Goal: Task Accomplishment & Management: Use online tool/utility

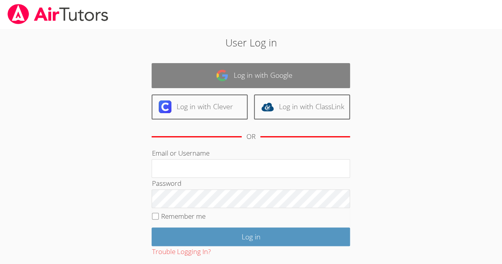
click at [237, 75] on link "Log in with Google" at bounding box center [250, 75] width 198 height 25
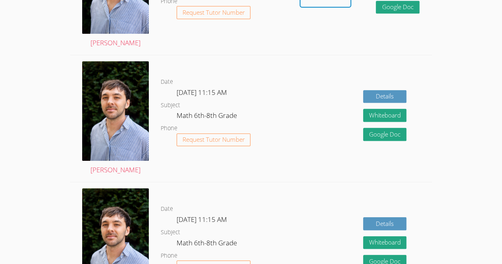
scroll to position [300, 0]
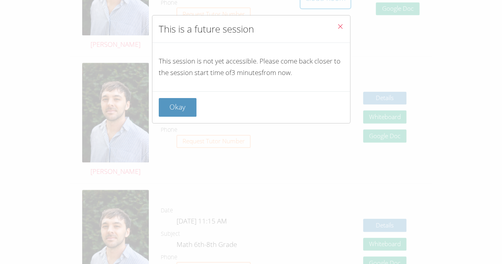
click at [341, 5] on div "This is a future session This session is not yet accessible. Please come back c…" at bounding box center [251, 132] width 502 height 264
click at [191, 103] on button "Okay" at bounding box center [178, 107] width 38 height 19
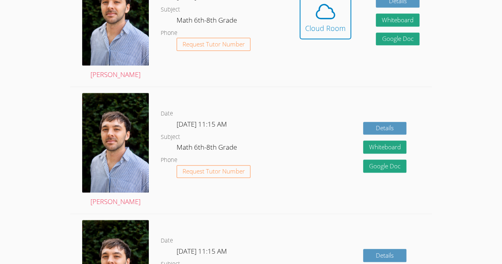
click at [244, 83] on div "Date [DATE] 11:15 AM Subject Math 6th-8th Grade Phone Request Tutor Number" at bounding box center [224, 23] width 126 height 126
click at [335, 23] on icon at bounding box center [325, 11] width 22 height 22
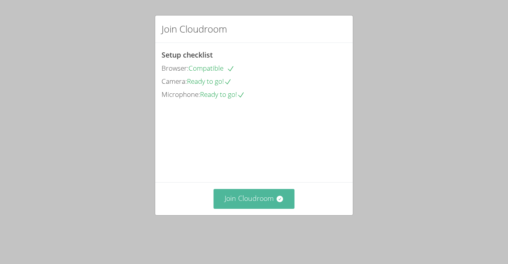
click at [274, 204] on button "Join Cloudroom" at bounding box center [253, 198] width 81 height 19
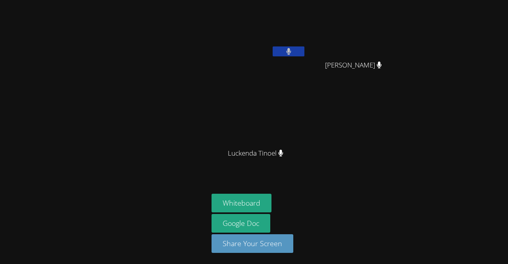
click at [73, 211] on div at bounding box center [104, 131] width 202 height 257
click at [335, 185] on aside "Derbens Louis Paulo Gomes Silva Paulo Gomes Silva Luckenda Tinoel Luckenda Tino…" at bounding box center [307, 132] width 198 height 264
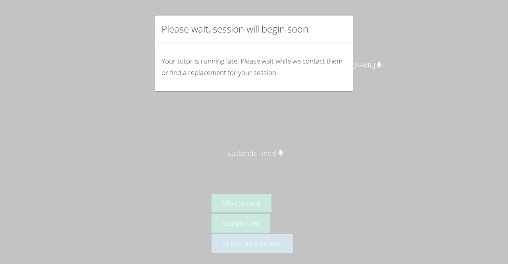
click at [332, 55] on div "Your tutor is running late. Please wait while we contact them or find a replace…" at bounding box center [253, 67] width 197 height 48
click at [336, 63] on div "Your tutor is running late. Please wait while we contact them or find a replace…" at bounding box center [253, 67] width 197 height 48
click at [340, 72] on div "Your tutor is running late. Please wait while we contact them or find a replace…" at bounding box center [253, 67] width 197 height 48
click at [337, 76] on div "Your tutor is running late. Please wait while we contact them or find a replace…" at bounding box center [253, 67] width 197 height 48
click at [332, 77] on p "Your tutor is running late. Please wait while we contact them or find a replace…" at bounding box center [253, 67] width 185 height 23
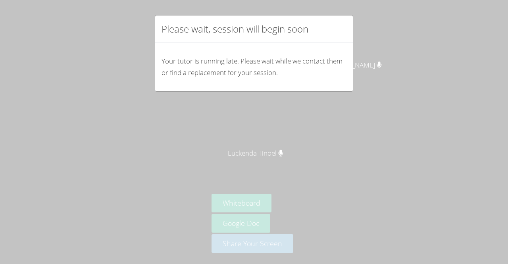
click at [307, 84] on div "Your tutor is running late. Please wait while we contact them or find a replace…" at bounding box center [253, 67] width 197 height 48
click at [309, 83] on div "Your tutor is running late. Please wait while we contact them or find a replace…" at bounding box center [253, 67] width 197 height 48
click at [312, 87] on div "Your tutor is running late. Please wait while we contact them or find a replace…" at bounding box center [253, 67] width 197 height 48
click at [308, 81] on div "Your tutor is running late. Please wait while we contact them or find a replace…" at bounding box center [253, 67] width 197 height 48
click at [305, 81] on div "Your tutor is running late. Please wait while we contact them or find a replace…" at bounding box center [253, 67] width 197 height 48
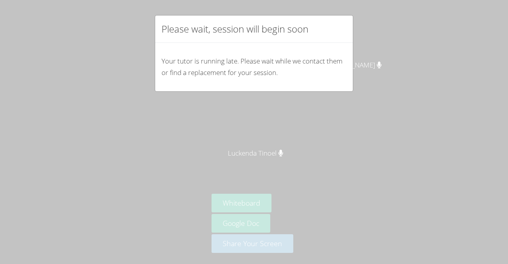
click at [379, 157] on div "Please wait, session will begin soon Your tutor is running late. Please wait wh…" at bounding box center [254, 132] width 508 height 264
click at [390, 161] on div "Please wait, session will begin soon Your tutor is running late. Please wait wh…" at bounding box center [254, 132] width 508 height 264
click at [391, 147] on div "Please wait, session will begin soon Your tutor is running late. Please wait wh…" at bounding box center [254, 132] width 508 height 264
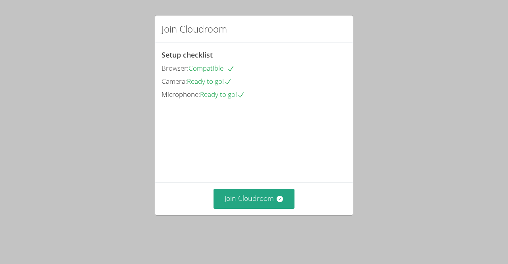
click at [266, 194] on div "Join Cloudroom" at bounding box center [253, 198] width 197 height 33
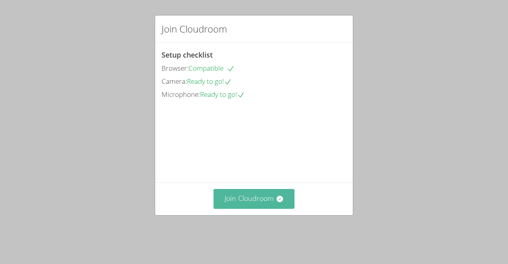
click at [270, 204] on button "Join Cloudroom" at bounding box center [253, 198] width 81 height 19
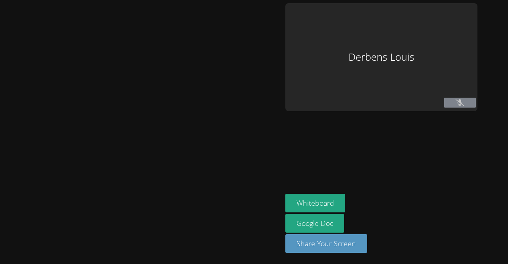
click at [270, 208] on div at bounding box center [141, 131] width 276 height 257
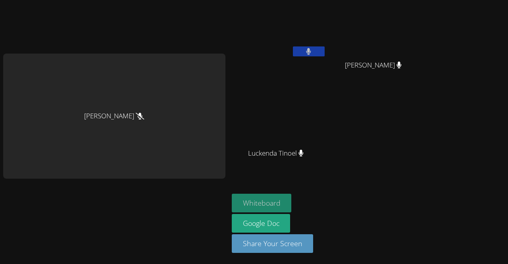
click at [276, 200] on button "Whiteboard" at bounding box center [262, 203] width 60 height 19
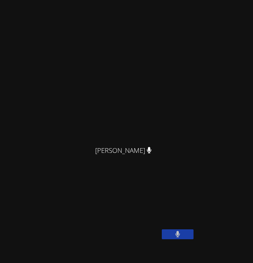
click at [186, 88] on video at bounding box center [126, 72] width 119 height 139
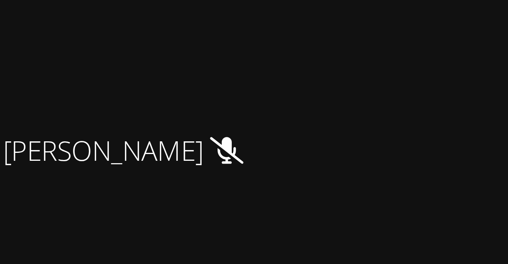
click at [443, 40] on video at bounding box center [396, 29] width 94 height 53
click at [443, 42] on video at bounding box center [396, 29] width 94 height 53
click at [443, 41] on video at bounding box center [396, 29] width 94 height 53
click at [443, 40] on video at bounding box center [396, 29] width 94 height 53
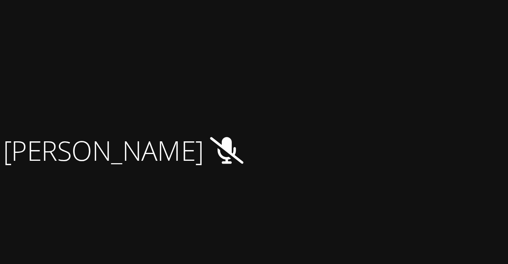
click at [443, 44] on video at bounding box center [396, 29] width 94 height 53
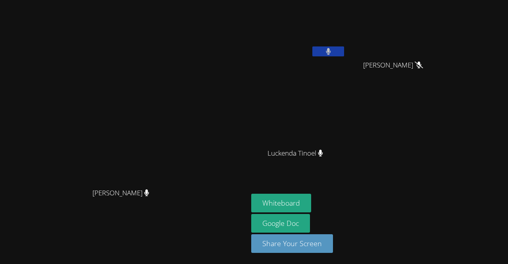
click at [245, 9] on div "Franco Uribe-Rheinbolt Franco Uribe-Rheinbolt" at bounding box center [123, 131] width 241 height 257
click at [96, 48] on video at bounding box center [124, 116] width 119 height 136
click at [311, 197] on button "Whiteboard" at bounding box center [281, 203] width 60 height 19
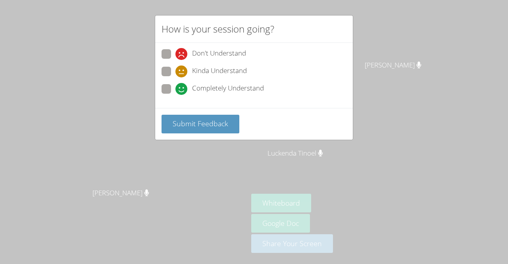
click at [213, 86] on span "Completely Understand" at bounding box center [228, 89] width 72 height 12
click at [182, 86] on input "Completely Understand" at bounding box center [178, 87] width 7 height 7
radio input "true"
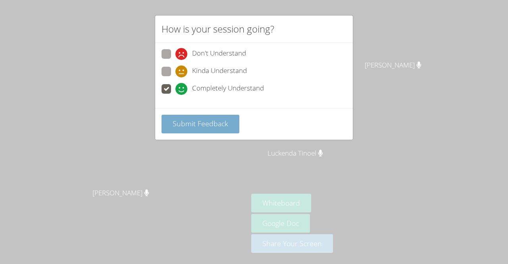
click at [227, 118] on button "Submit Feedback" at bounding box center [200, 124] width 78 height 19
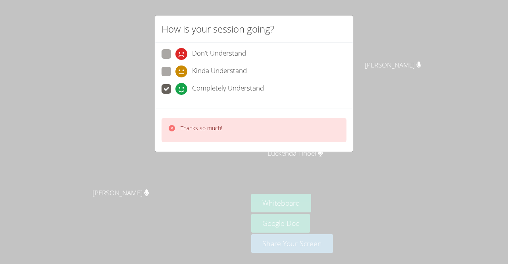
click at [297, 120] on div "Thanks so much!" at bounding box center [253, 130] width 185 height 24
click at [324, 121] on div "Thanks so much!" at bounding box center [253, 130] width 185 height 24
